Goal: Obtain resource: Download file/media

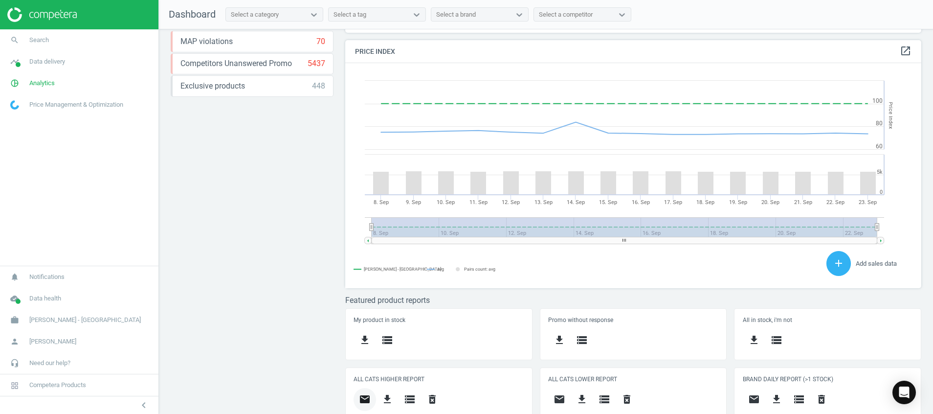
scroll to position [268, 0]
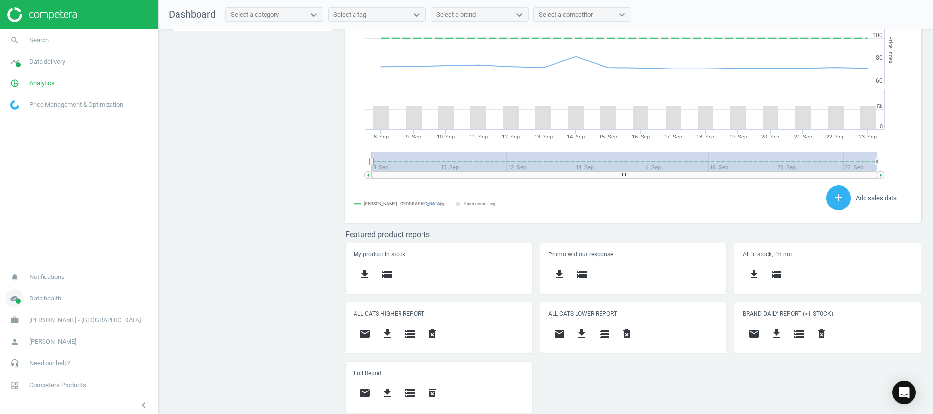
click at [11, 305] on icon "cloud_done" at bounding box center [14, 298] width 19 height 19
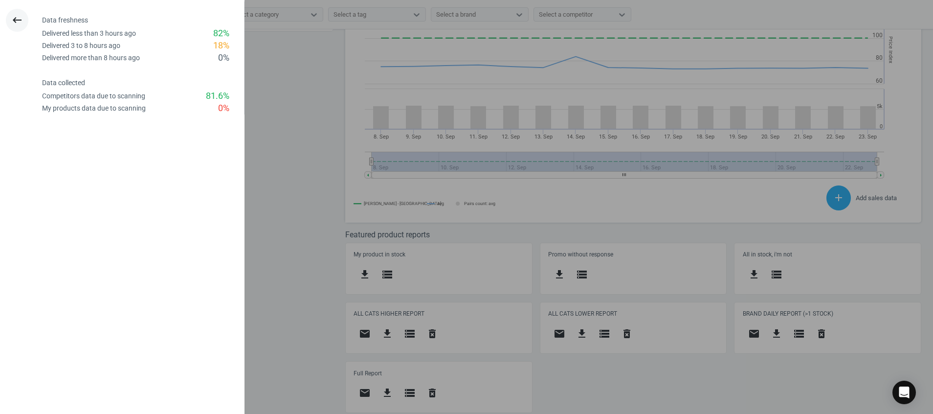
click at [19, 9] on button "keyboard_backspace" at bounding box center [17, 20] width 22 height 23
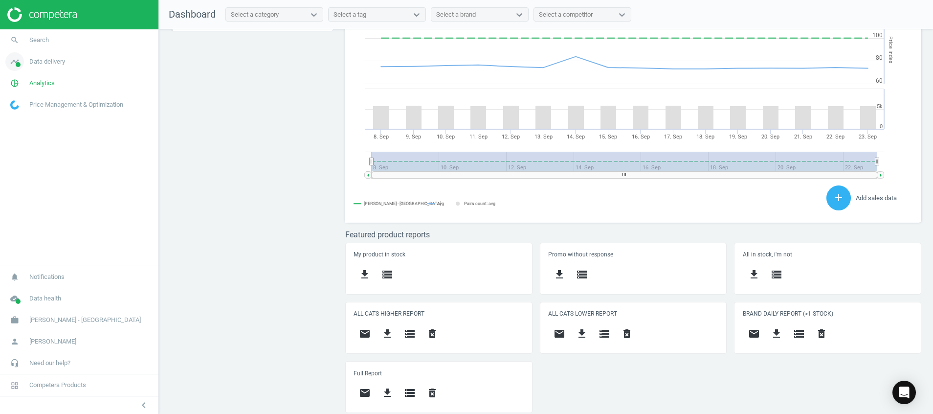
click at [13, 57] on icon "timeline" at bounding box center [14, 61] width 19 height 19
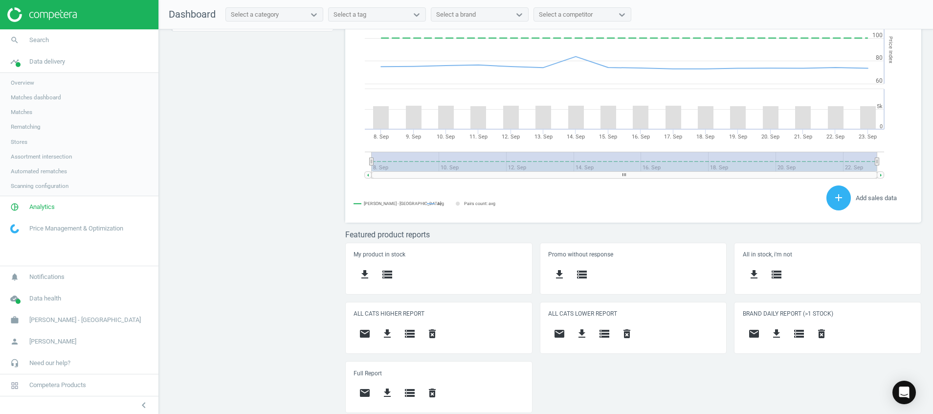
click at [21, 138] on span "Stores" at bounding box center [19, 142] width 17 height 8
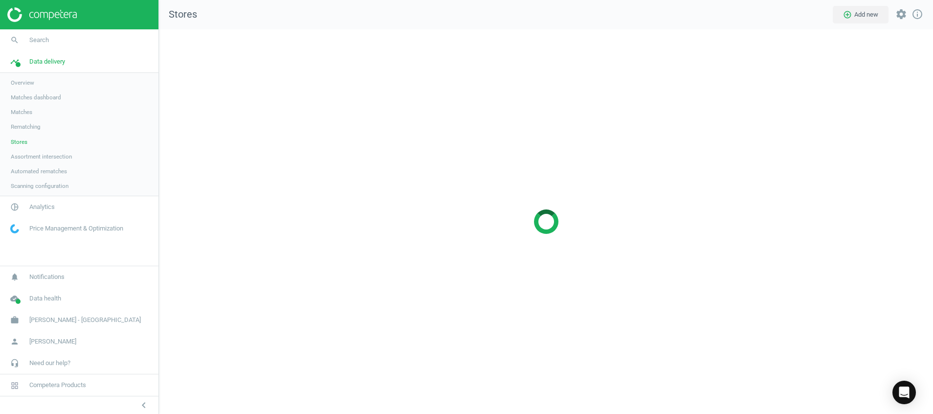
scroll to position [407, 797]
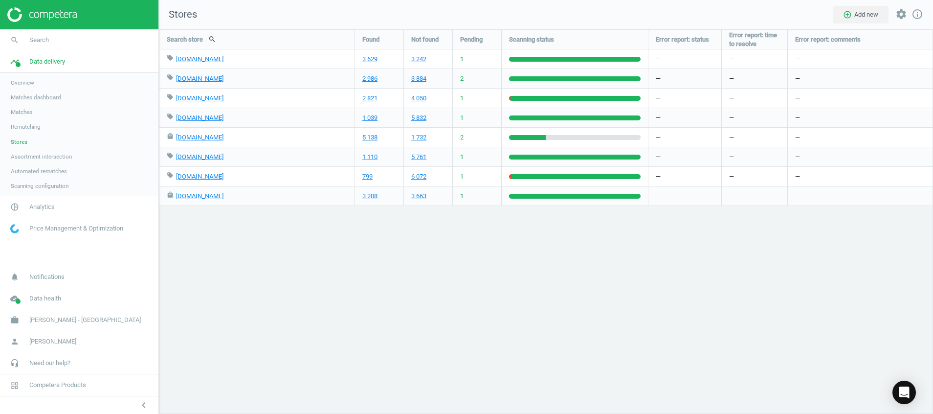
click at [46, 18] on img at bounding box center [41, 14] width 69 height 15
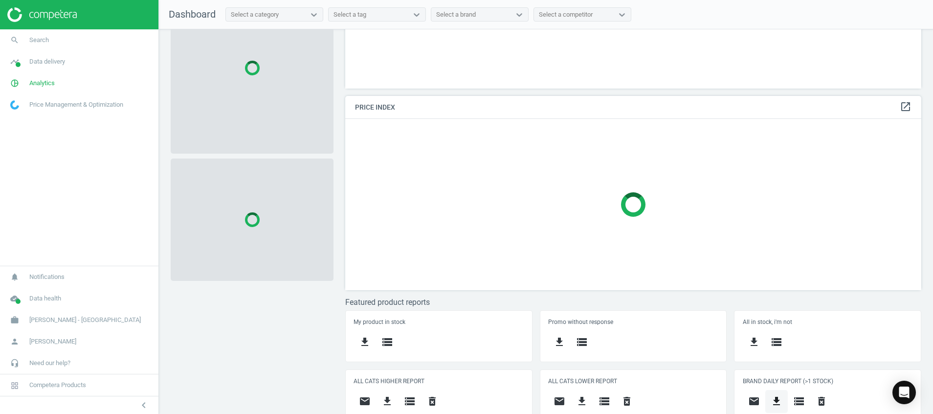
scroll to position [160, 0]
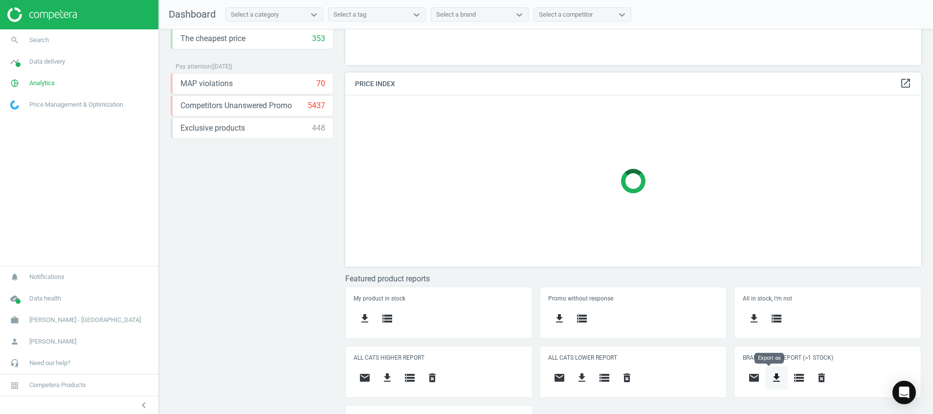
click at [771, 380] on icon "get_app" at bounding box center [777, 378] width 12 height 12
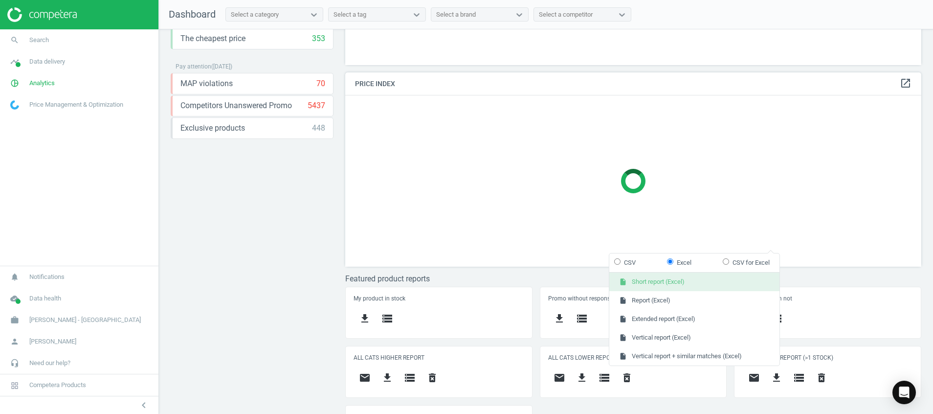
click at [678, 279] on button "insert_drive_file Short report (Excel)" at bounding box center [694, 281] width 170 height 19
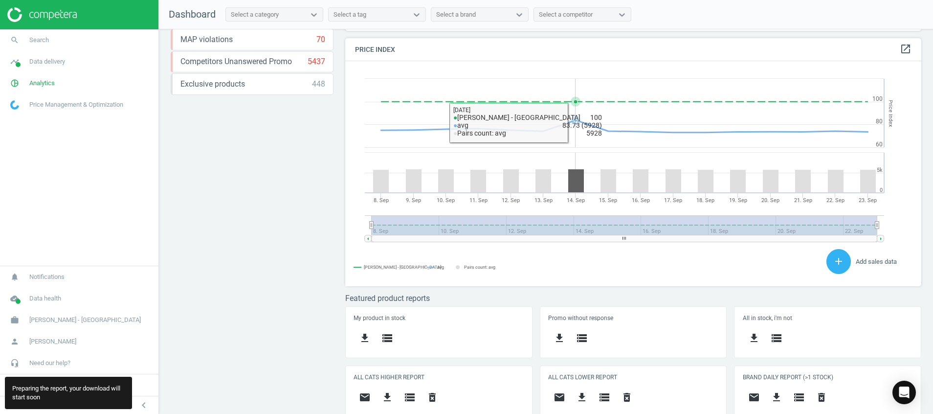
scroll to position [217, 588]
